Goal: Find specific page/section: Find specific page/section

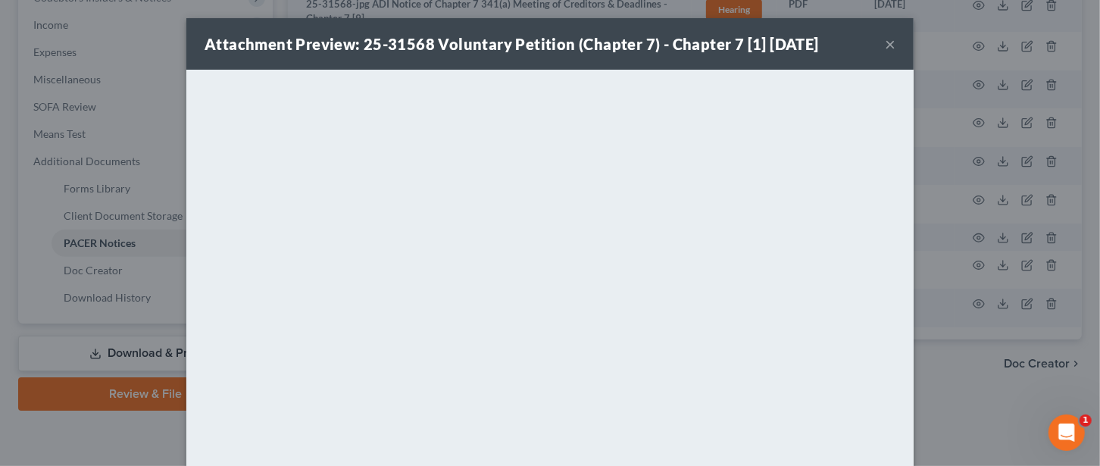
click at [885, 37] on button "×" at bounding box center [890, 44] width 11 height 18
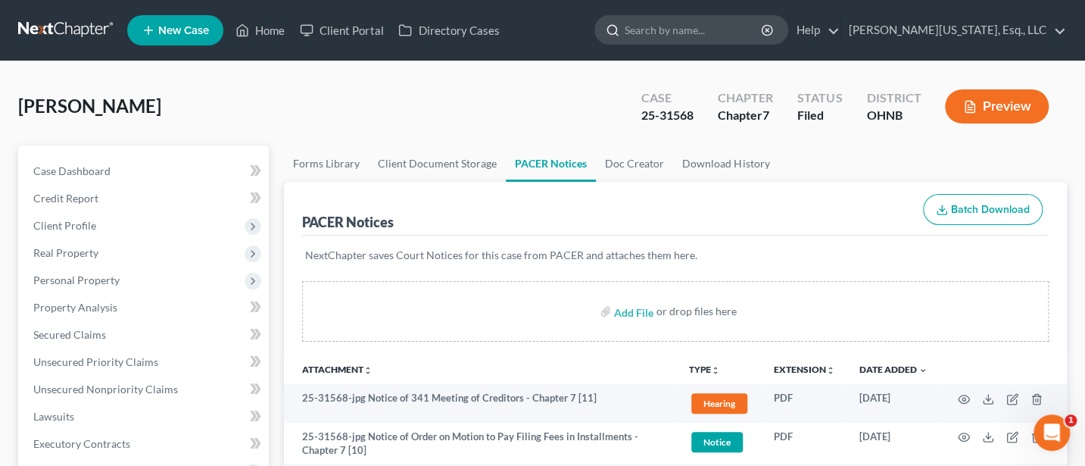
click at [703, 36] on input "search" at bounding box center [694, 30] width 139 height 28
type input "Knight"
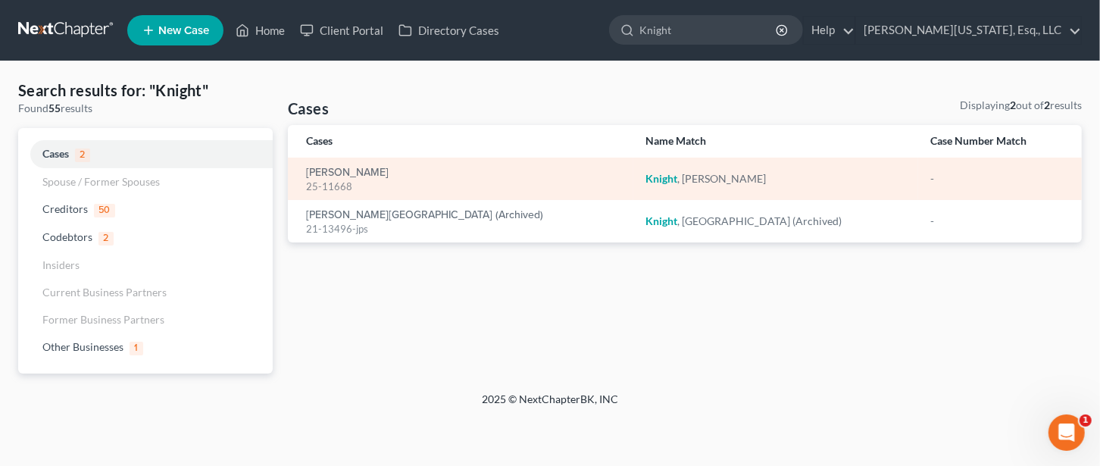
click at [349, 183] on div "25-11668" at bounding box center [463, 186] width 315 height 14
click at [348, 172] on link "[PERSON_NAME]" at bounding box center [347, 172] width 83 height 11
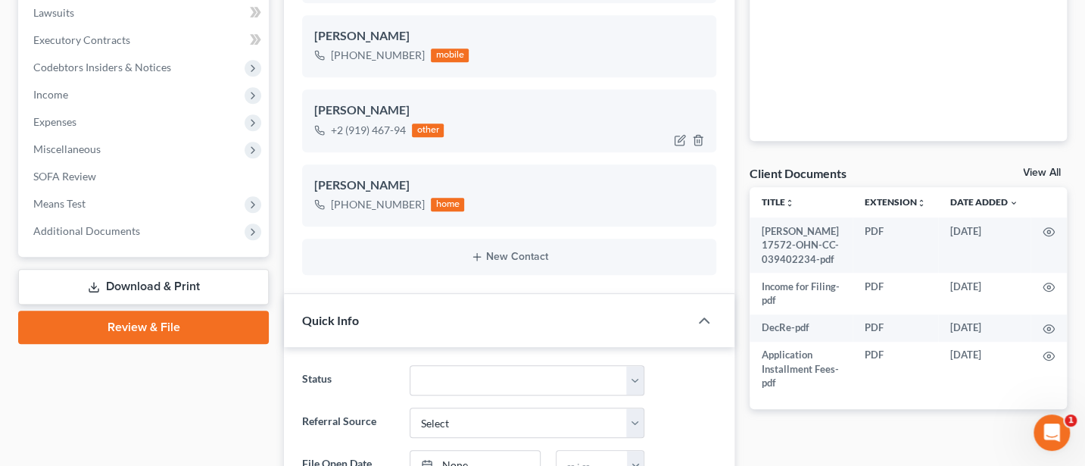
scroll to position [606, 0]
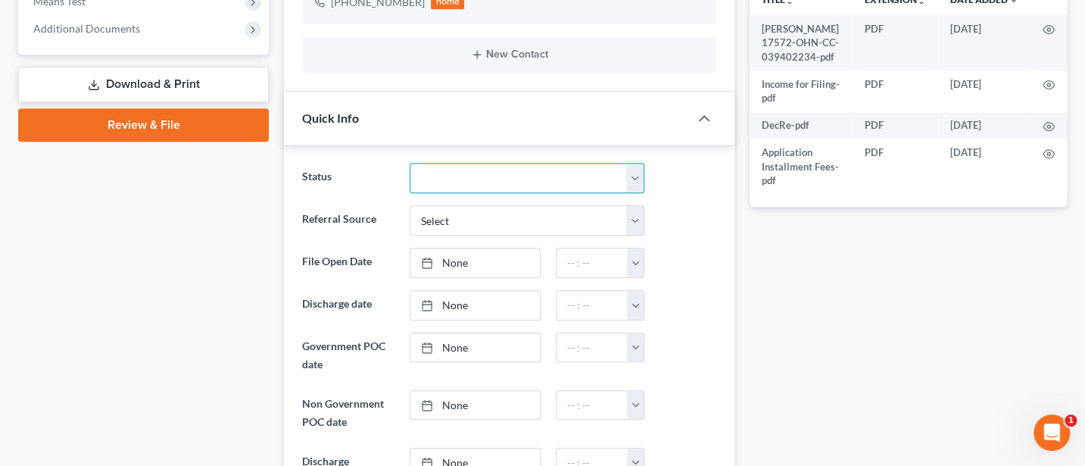
click at [479, 171] on select "Additional Info Needed Closed prior to filing Closed without discharge Confirme…" at bounding box center [528, 178] width 236 height 30
select select "4"
click at [410, 163] on select "Additional Info Needed Closed prior to filing Closed without discharge Confirme…" at bounding box center [528, 178] width 236 height 30
type input "[DATE]"
click at [450, 303] on link "None" at bounding box center [475, 305] width 130 height 29
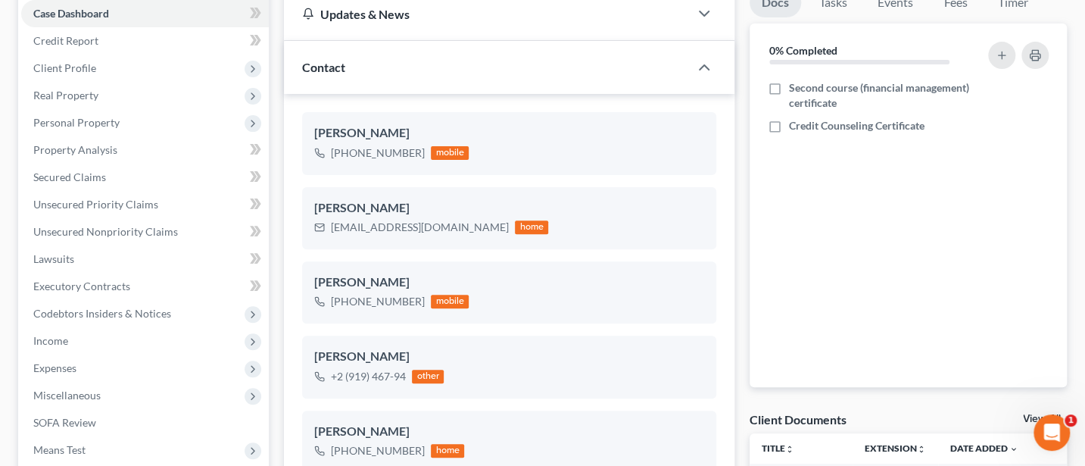
scroll to position [0, 0]
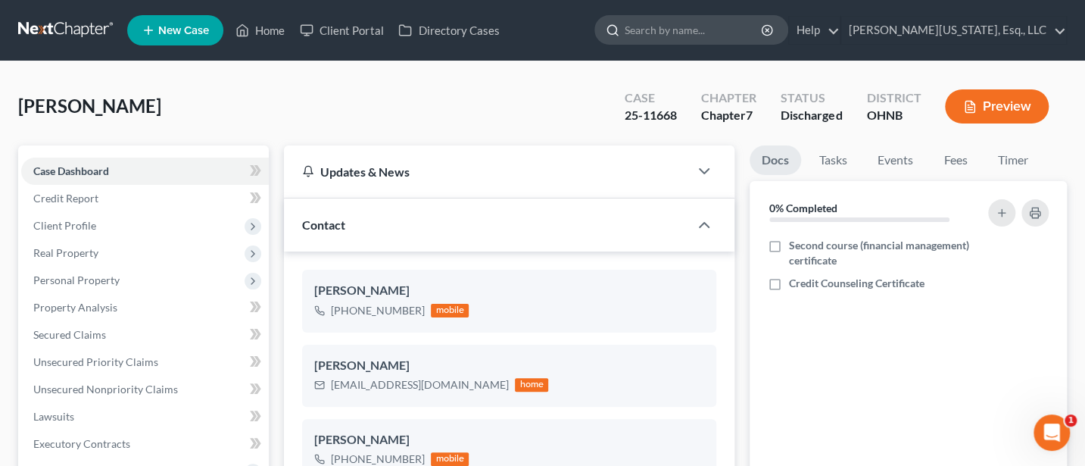
click at [737, 29] on input "search" at bounding box center [694, 30] width 139 height 28
type input "[PERSON_NAME]"
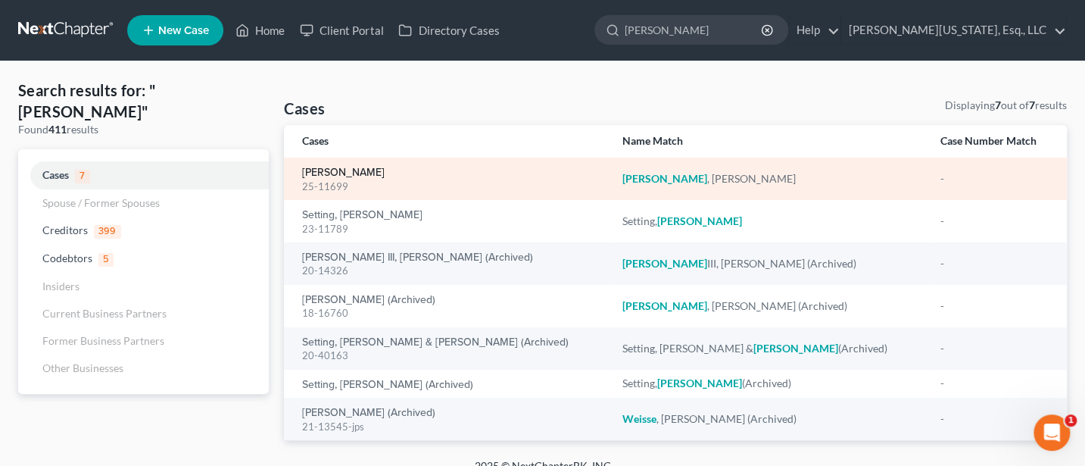
click at [332, 174] on link "[PERSON_NAME]" at bounding box center [343, 172] width 83 height 11
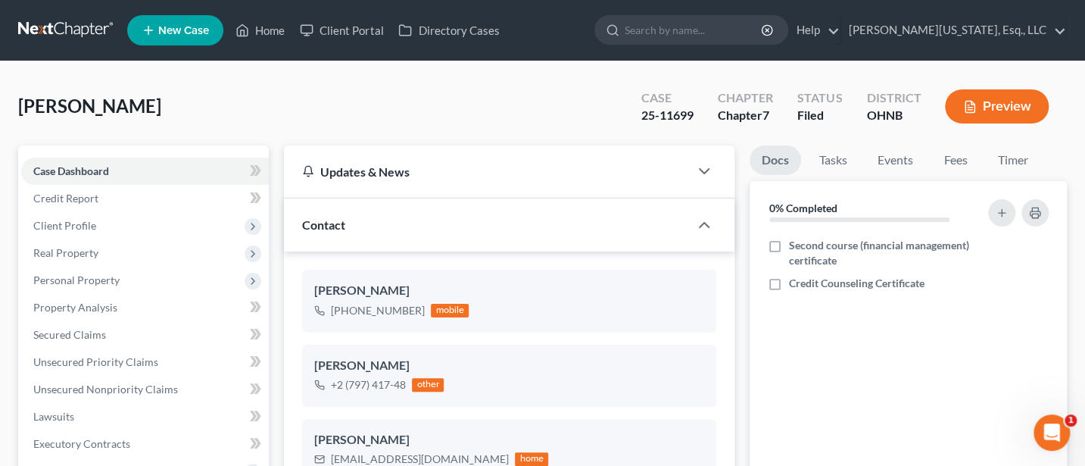
scroll to position [245, 0]
